Goal: Navigation & Orientation: Find specific page/section

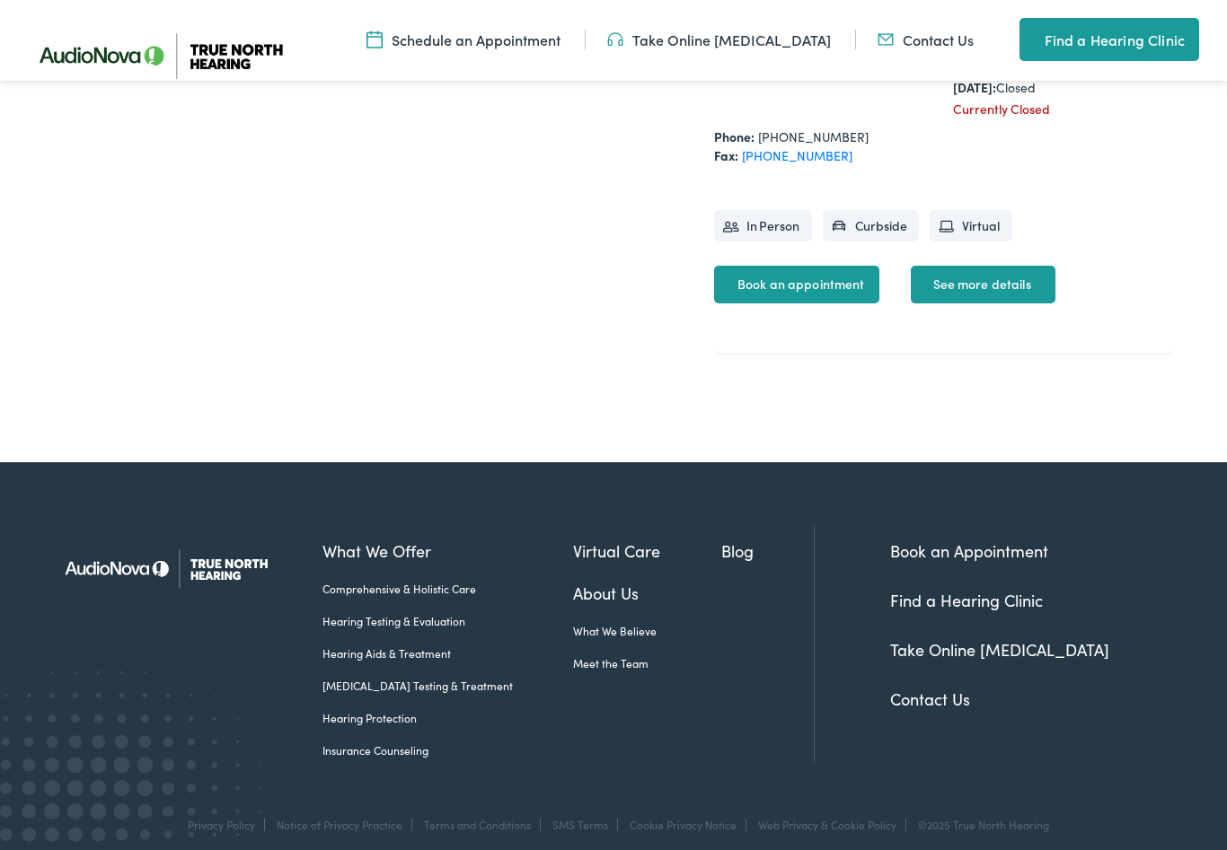
scroll to position [1310, 0]
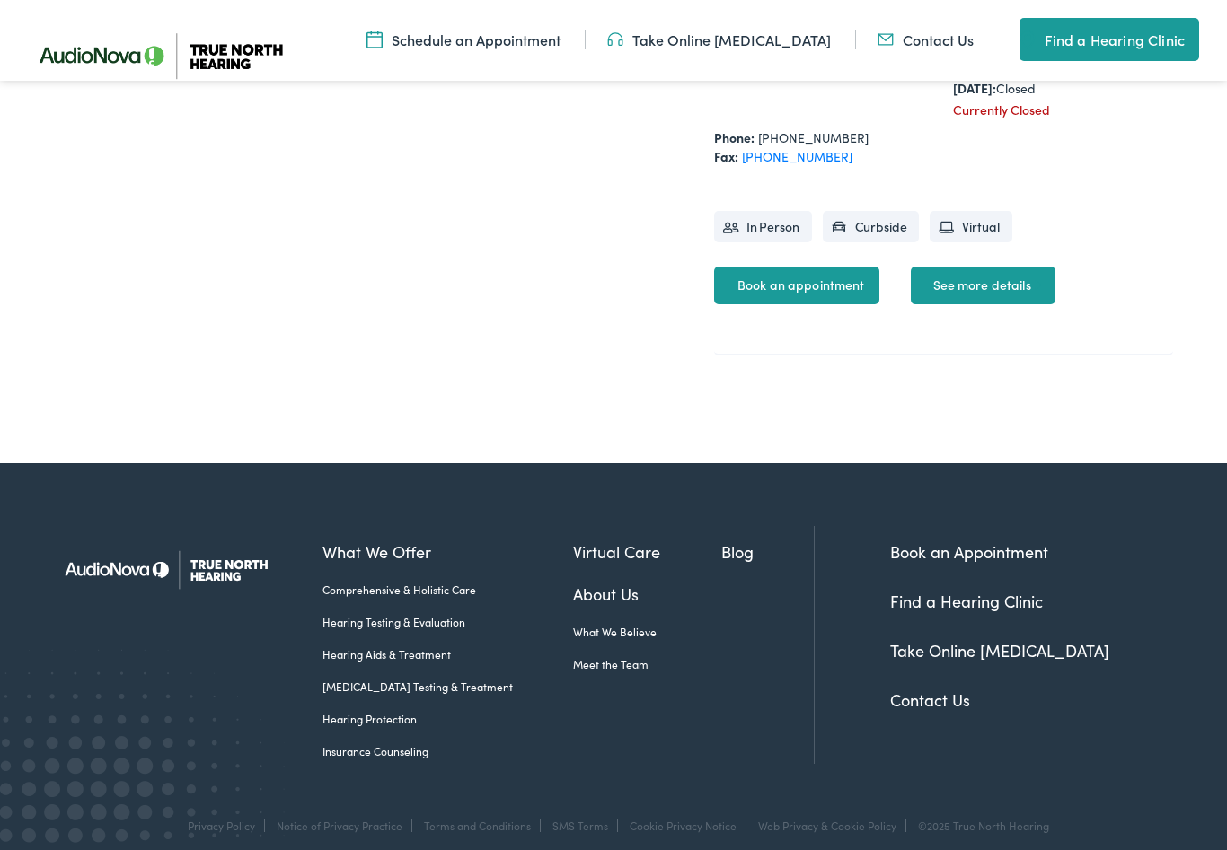
click at [993, 304] on link "See more details" at bounding box center [983, 286] width 145 height 38
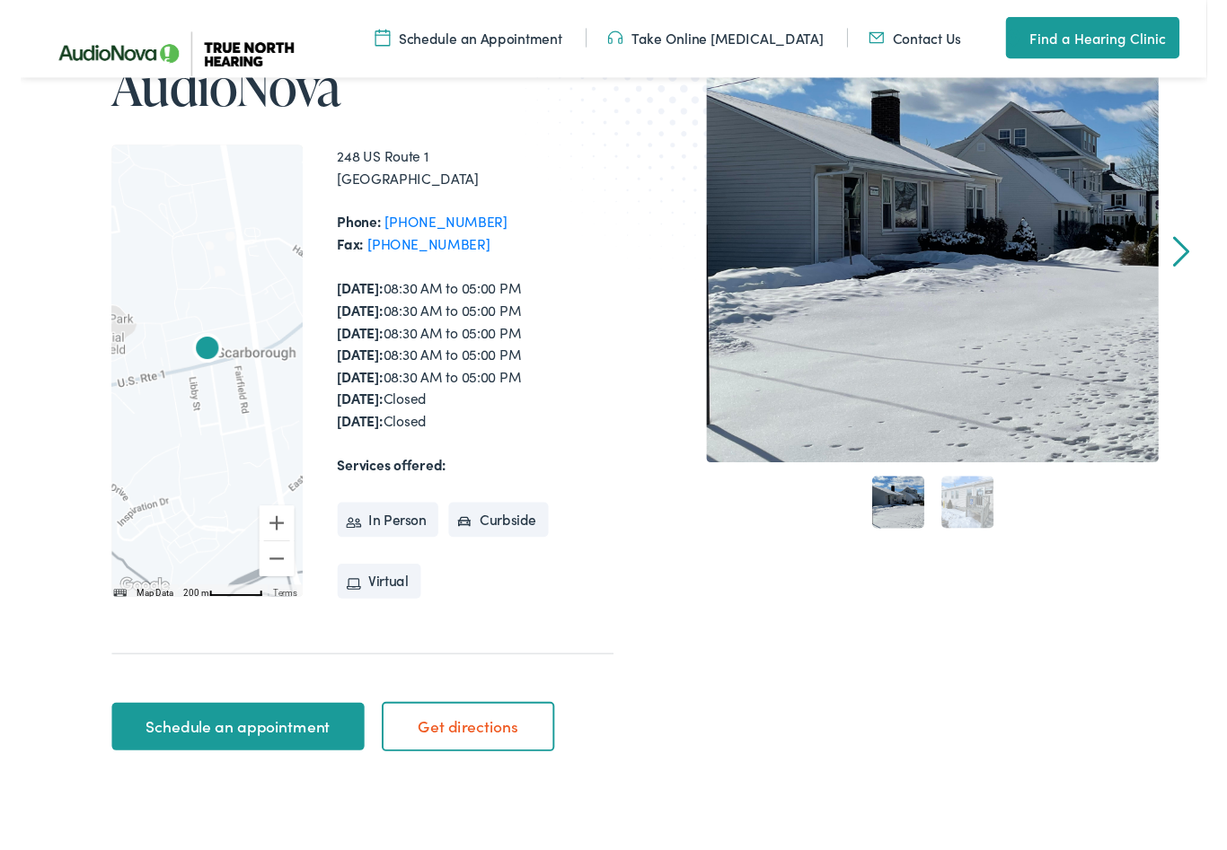
scroll to position [332, 0]
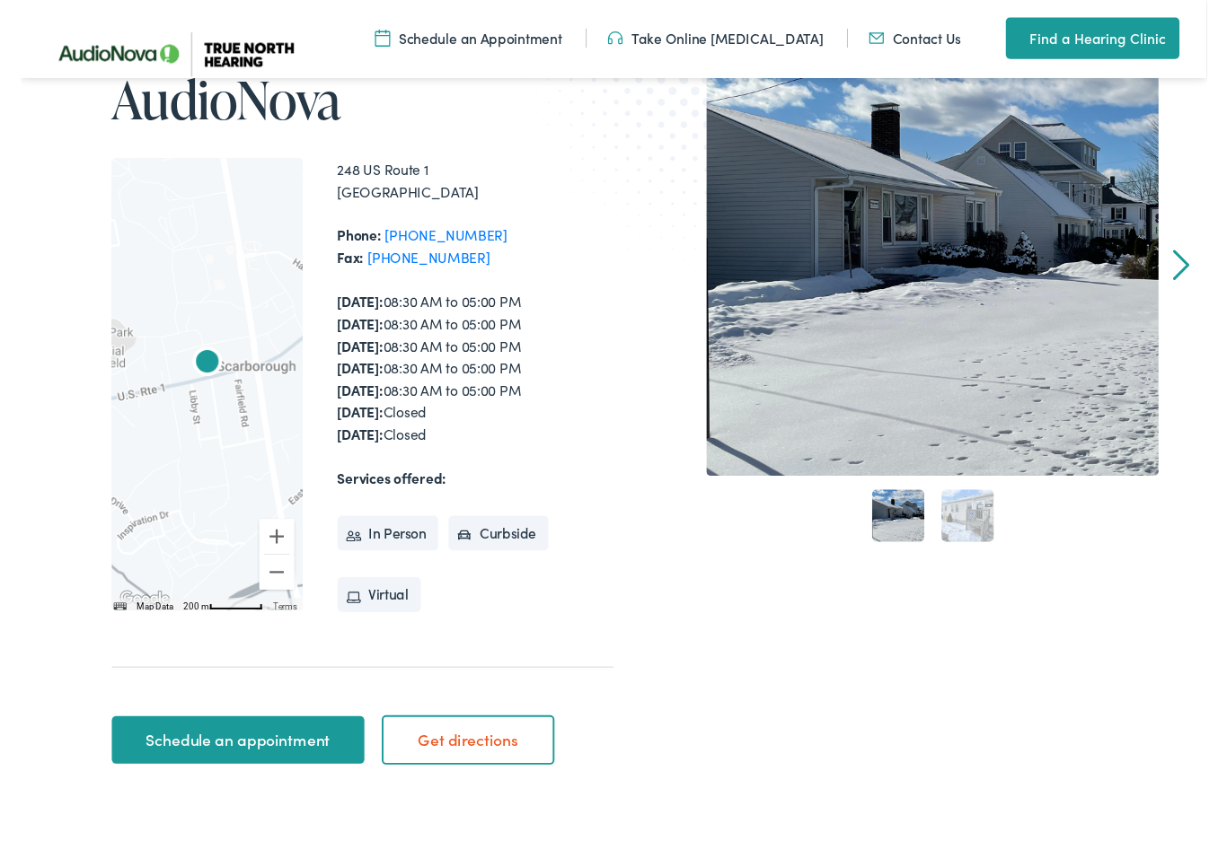
click at [1112, 47] on link "Find a Hearing Clinic" at bounding box center [1109, 39] width 180 height 43
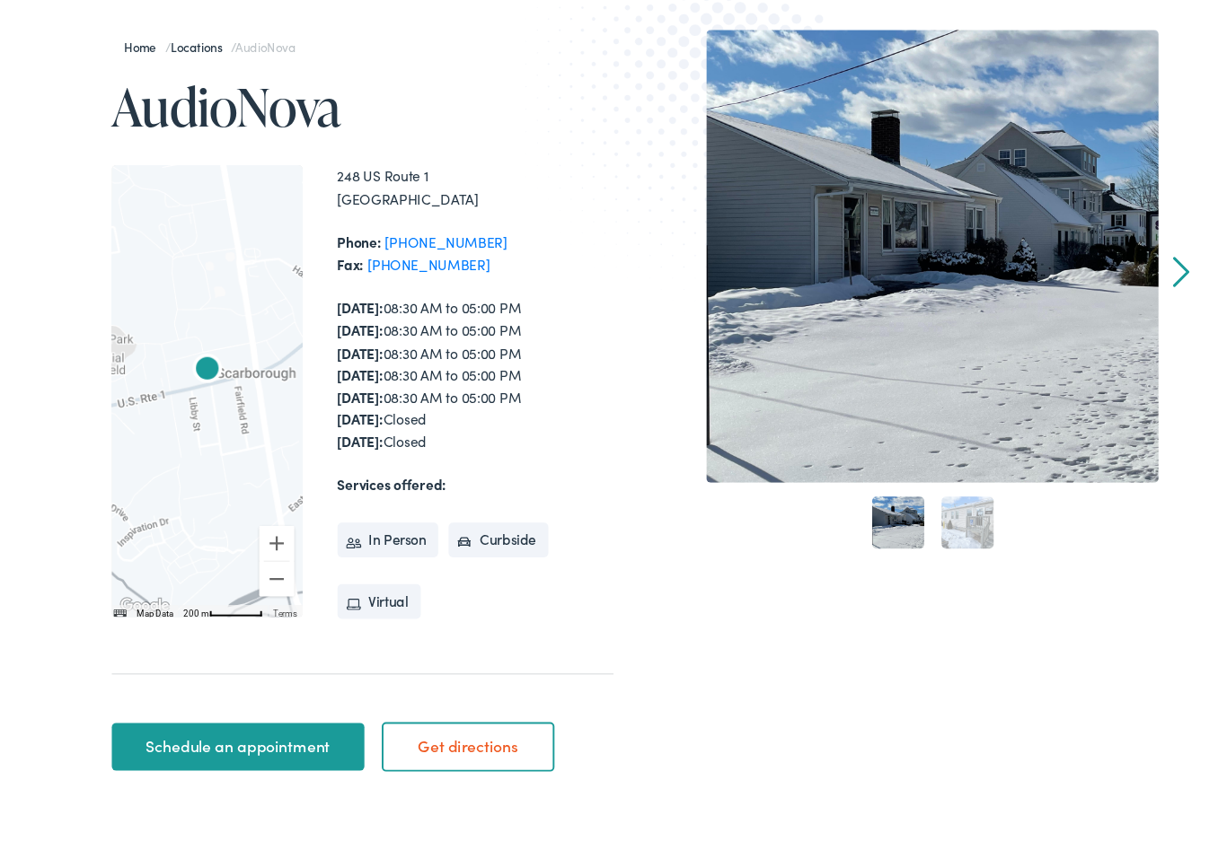
scroll to position [363, 0]
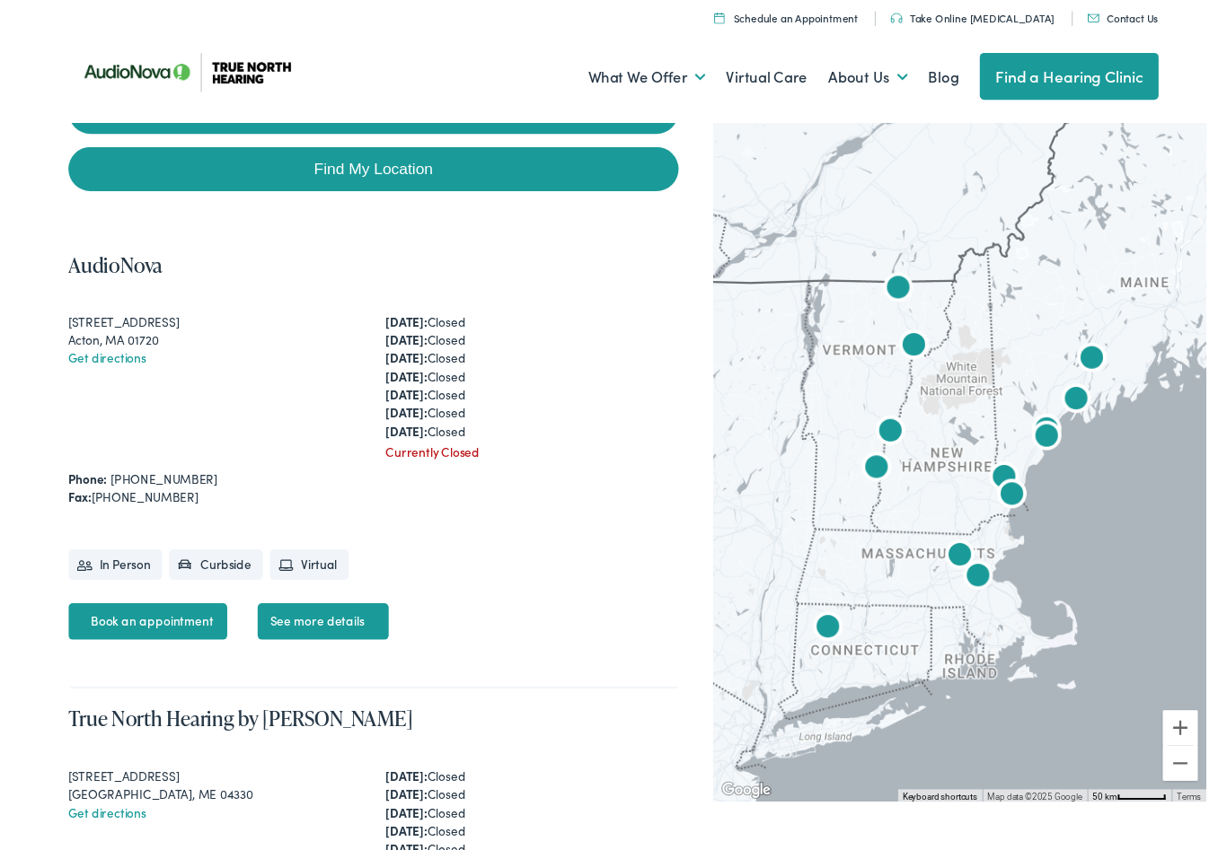
scroll to position [445, 0]
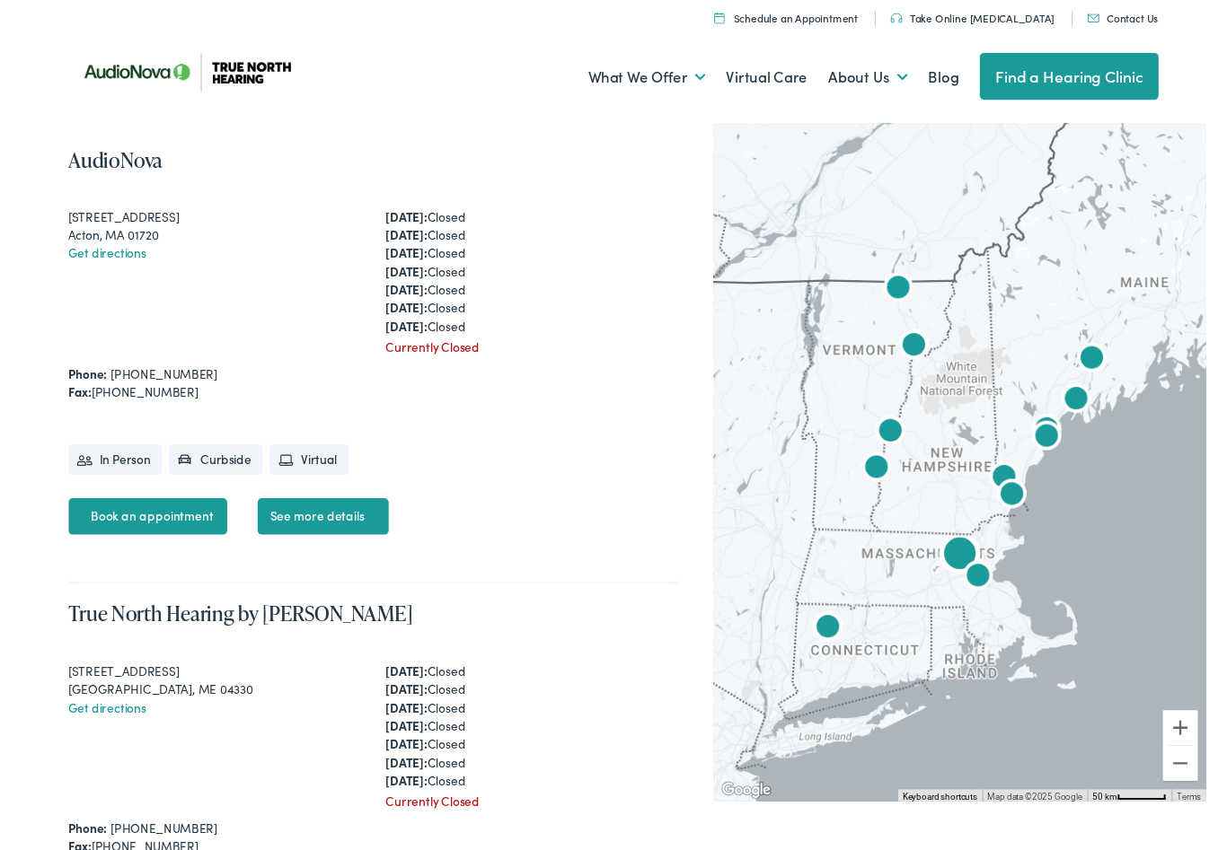
click at [645, 593] on div "AudioNova 525 Main Street Acton, MA 01720 Get directions Monday: Closed Tuesday…" at bounding box center [365, 370] width 632 height 471
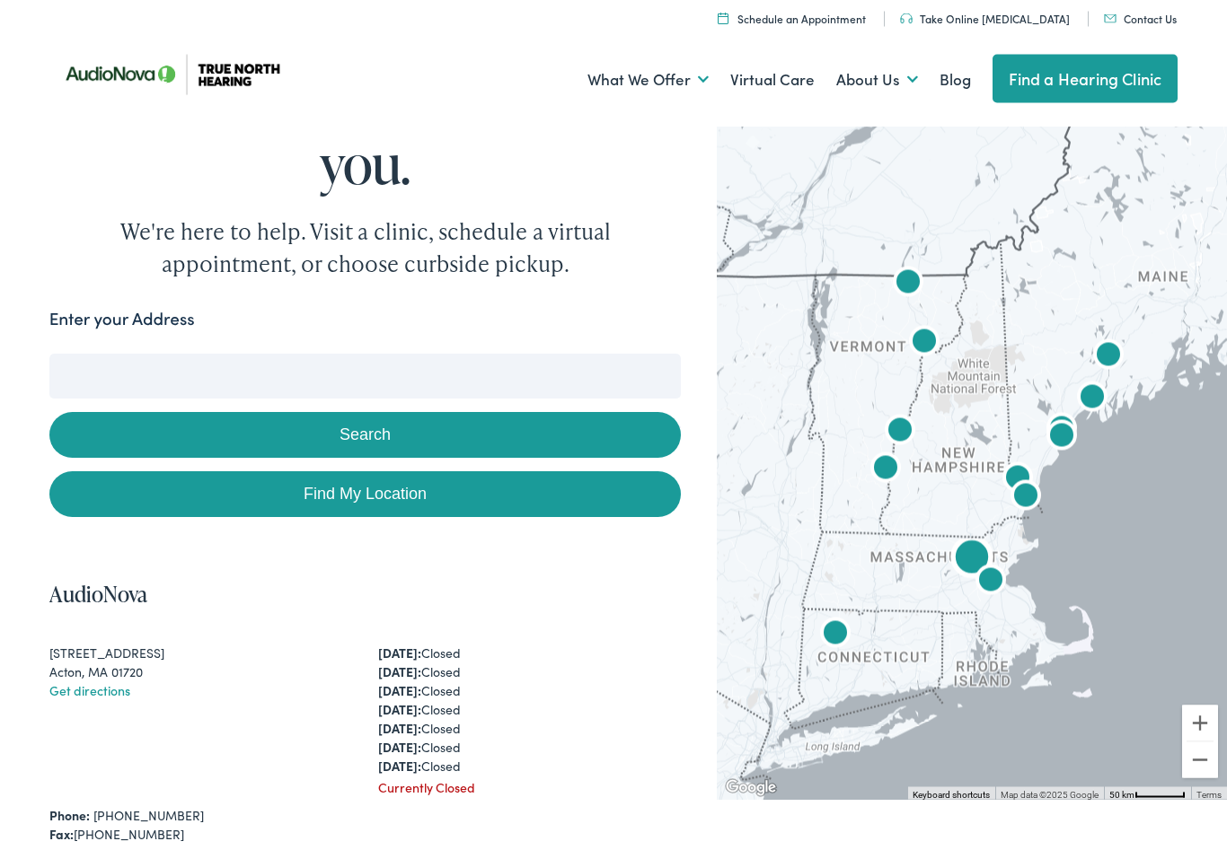
scroll to position [0, 0]
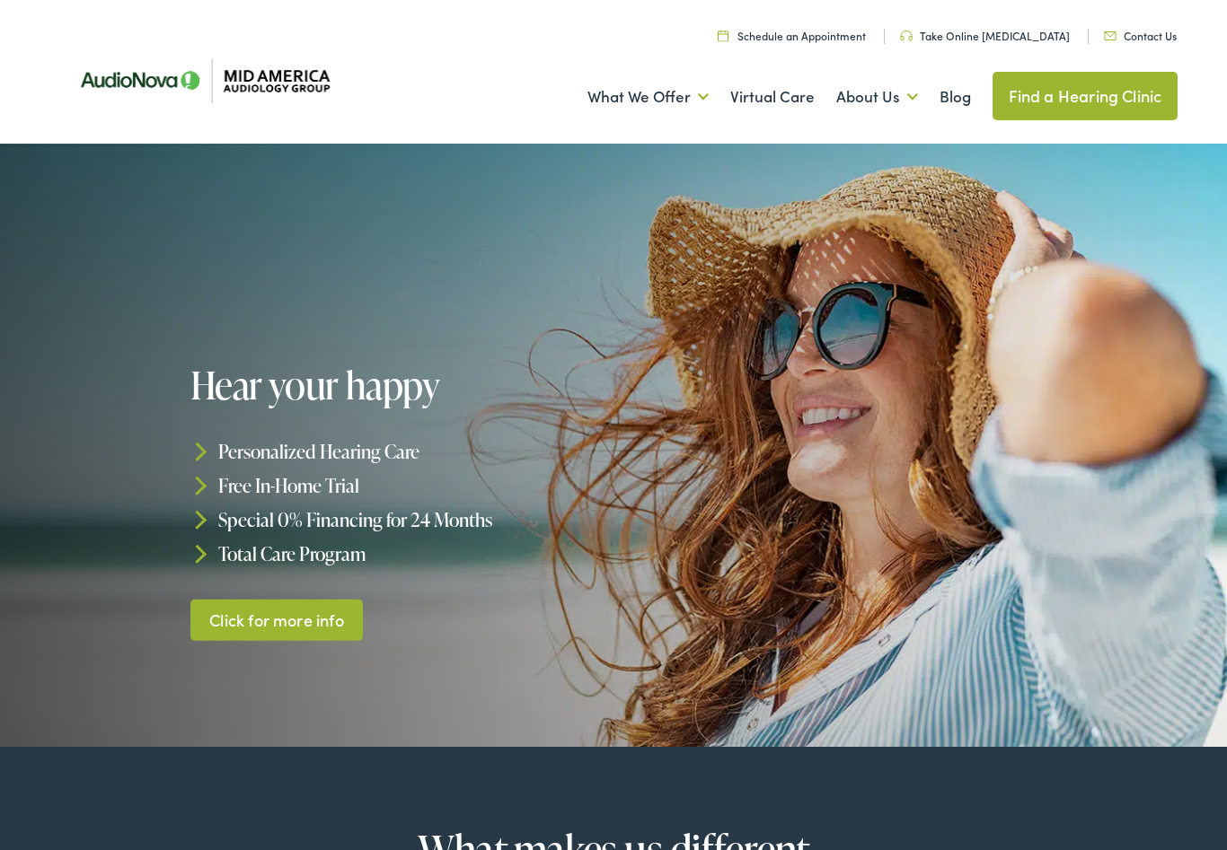
click at [1201, 561] on div at bounding box center [613, 445] width 1227 height 603
click at [1078, 92] on link "Find a Hearing Clinic" at bounding box center [1085, 96] width 186 height 48
